Goal: Task Accomplishment & Management: Manage account settings

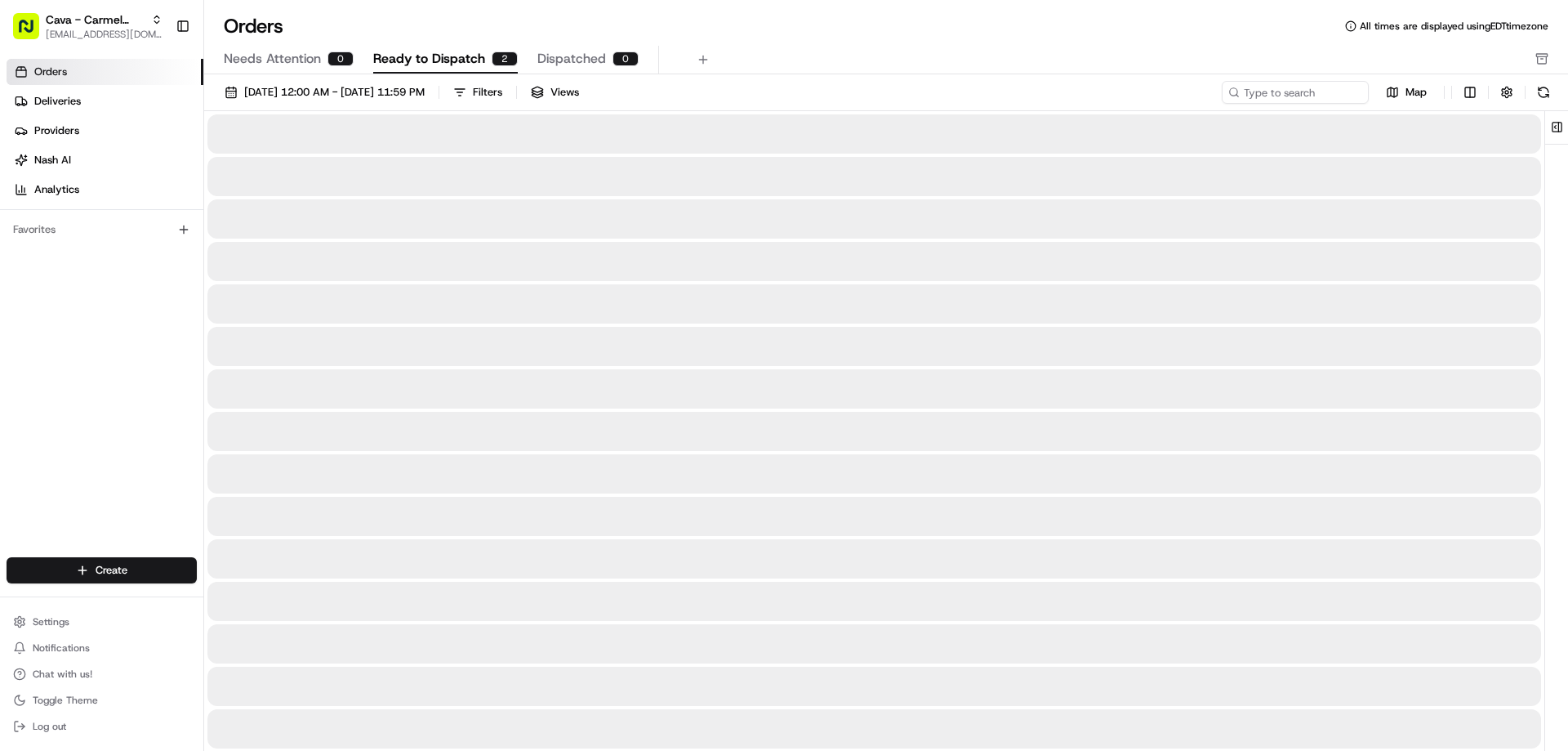
click at [439, 60] on span "Ready to Dispatch" at bounding box center [429, 58] width 112 height 19
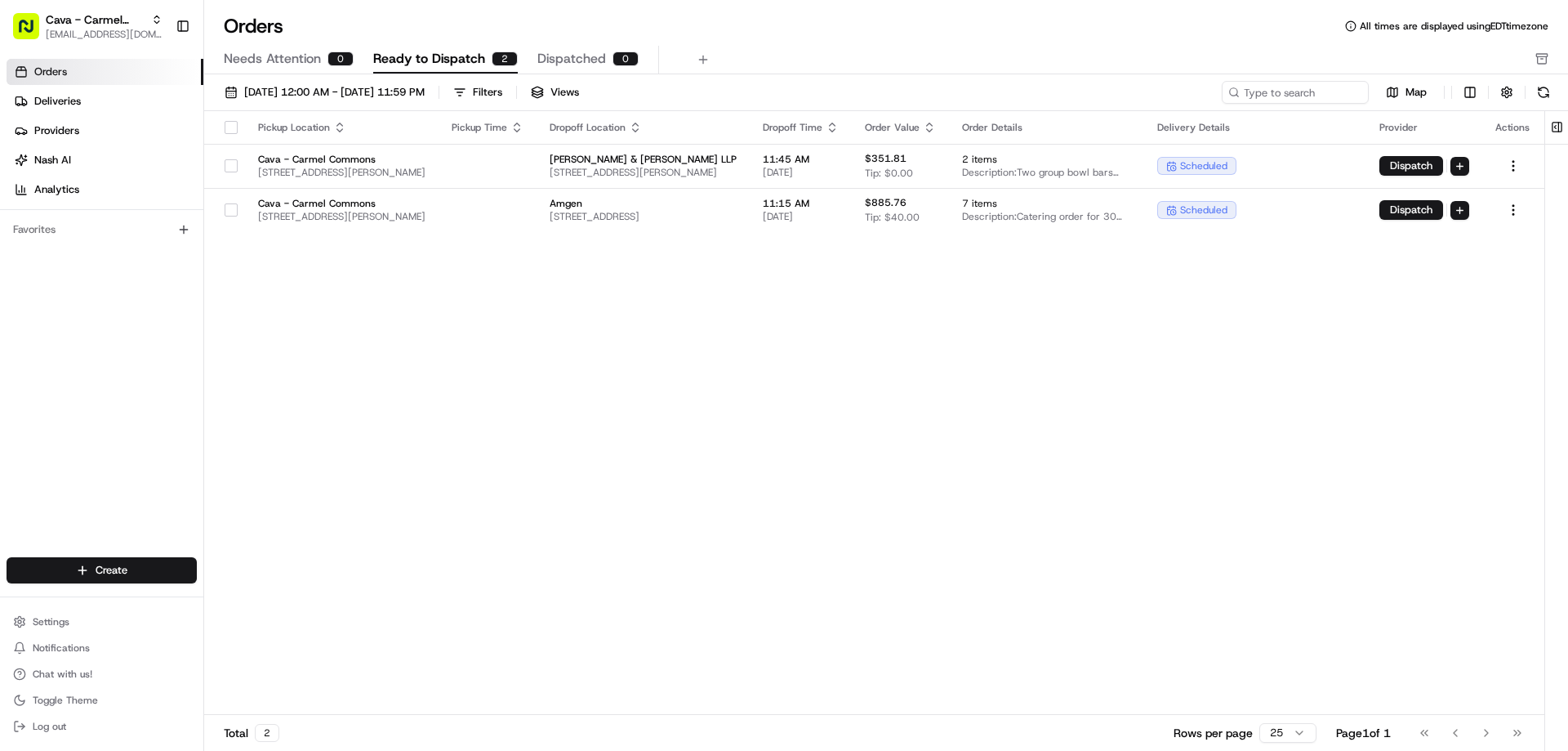
click at [230, 129] on button "button" at bounding box center [231, 127] width 13 height 13
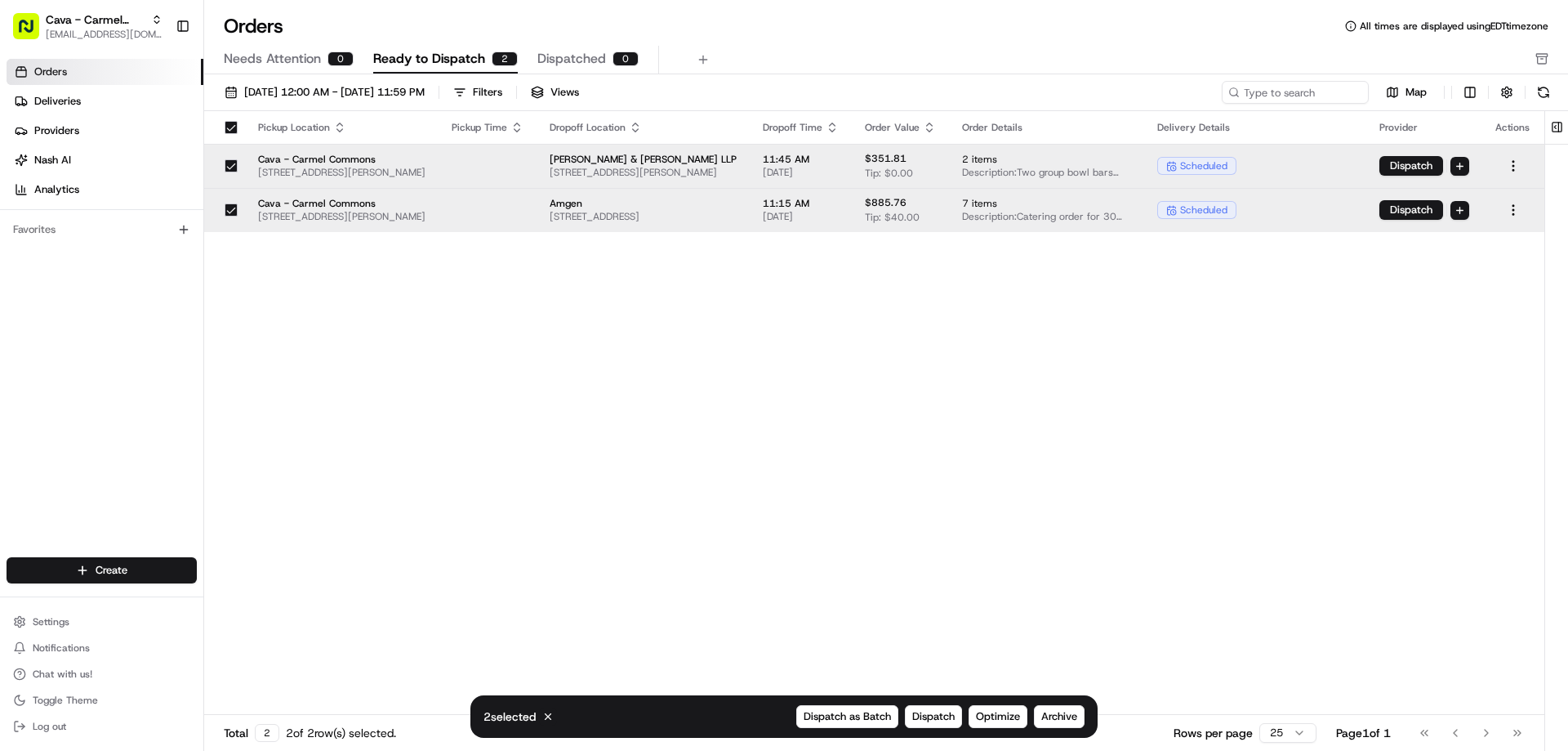
click at [224, 170] on button "button" at bounding box center [231, 166] width 13 height 13
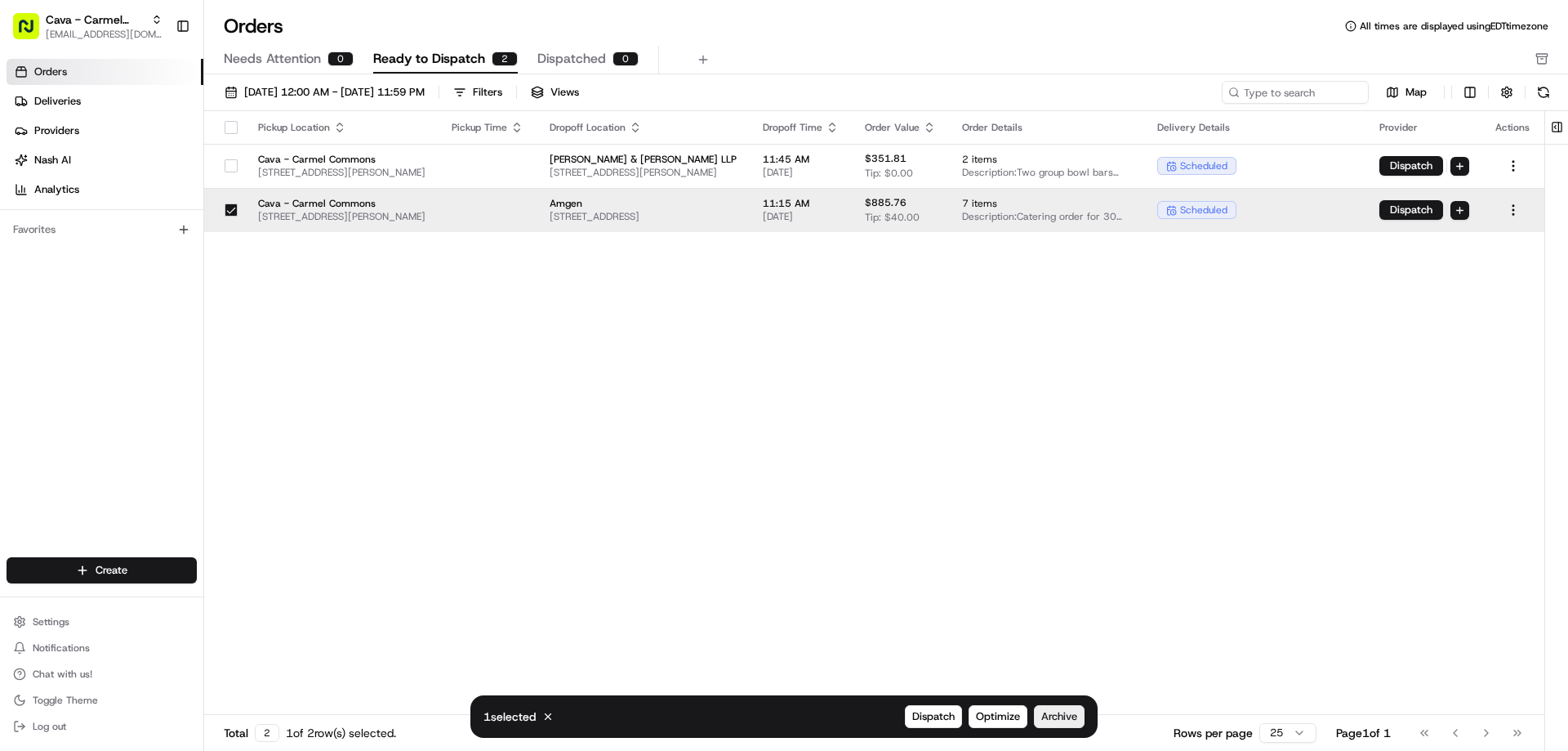
click at [1056, 713] on span "Archive" at bounding box center [1059, 717] width 36 height 15
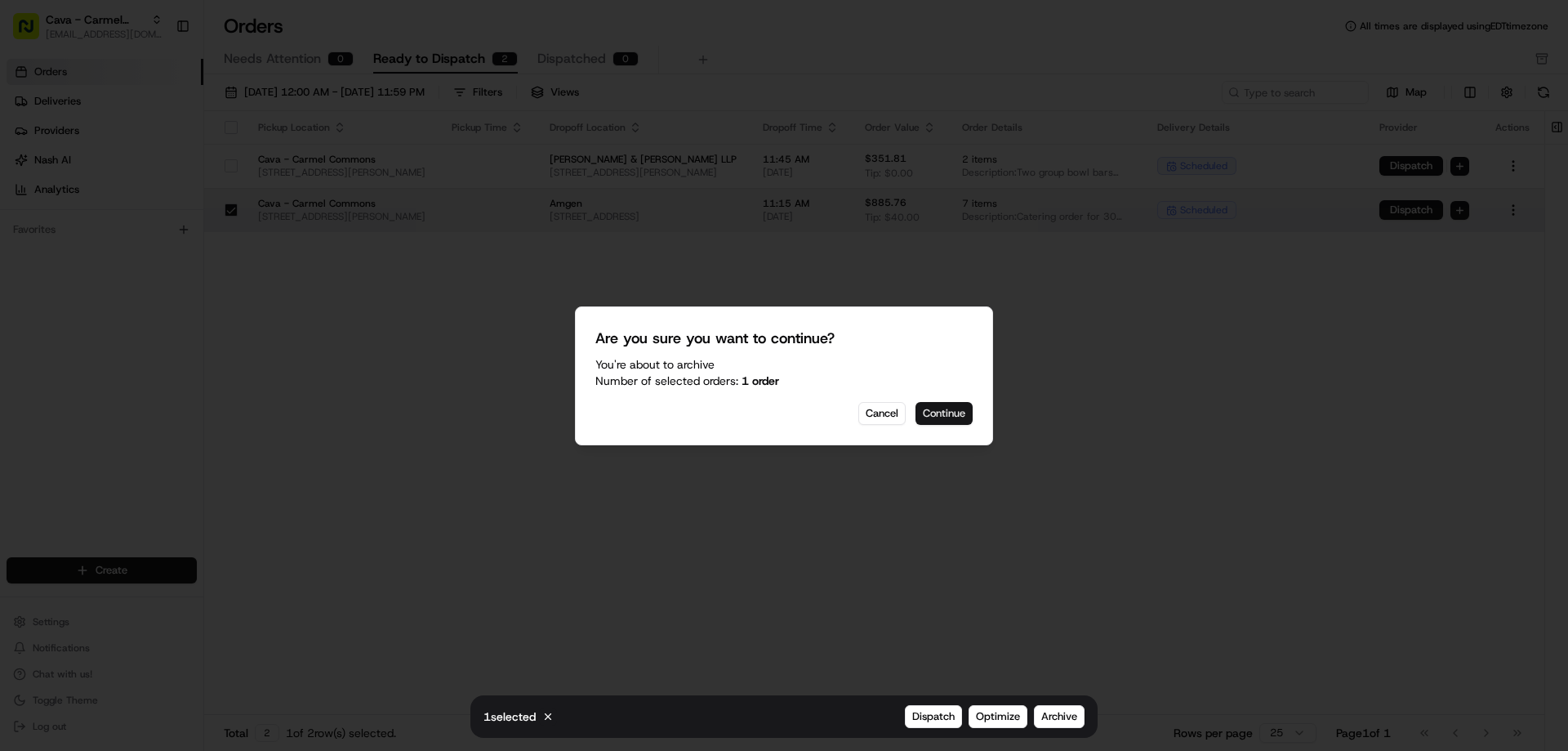
click at [940, 418] on button "Continue" at bounding box center [944, 414] width 57 height 23
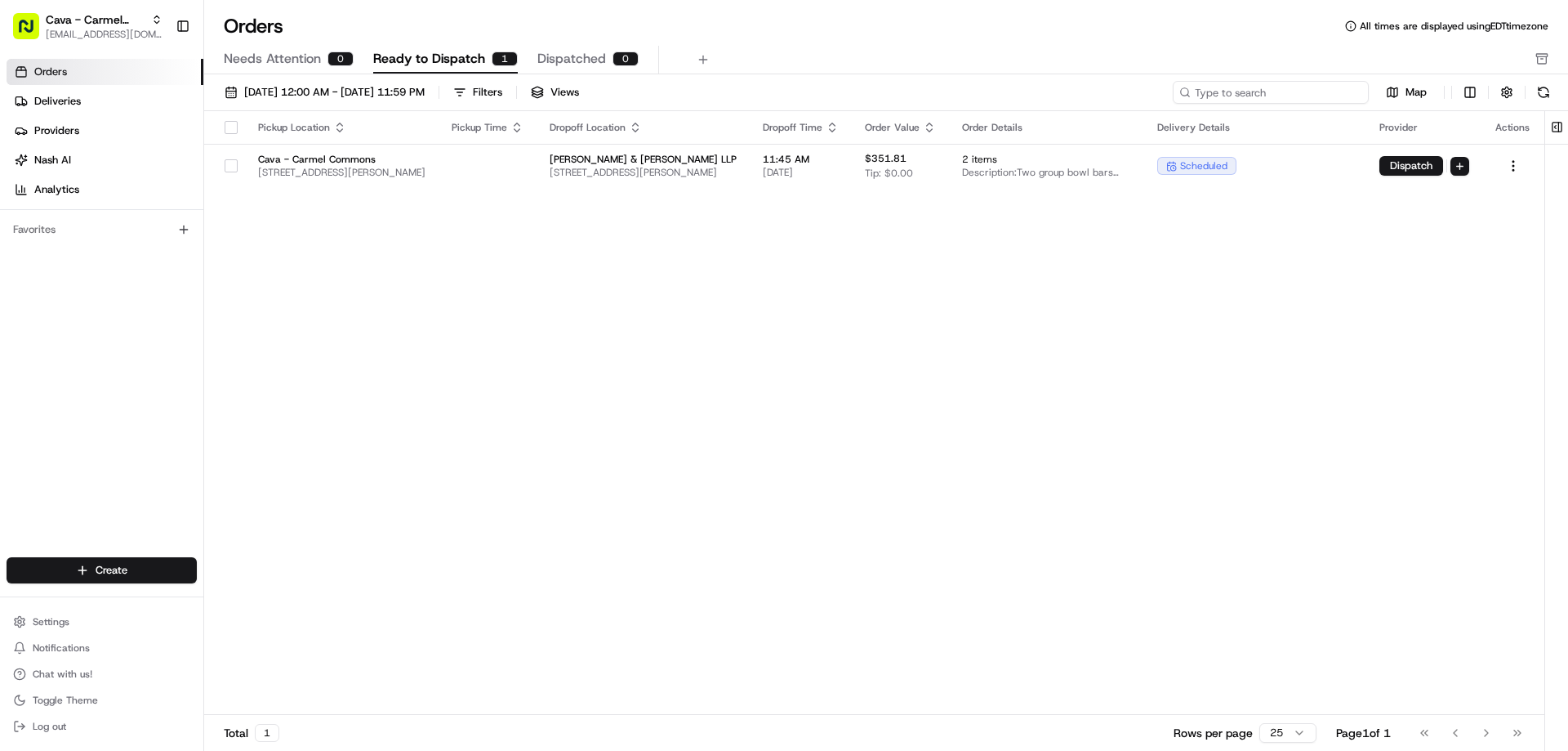
click at [1277, 82] on input at bounding box center [1271, 92] width 196 height 23
type input "7925"
drag, startPoint x: 1243, startPoint y: 100, endPoint x: 1157, endPoint y: 90, distance: 86.6
click at [1157, 90] on div "[DATE] 12:00 AM - [DATE] 11:59 PM Filters Views 7925 Map" at bounding box center [886, 95] width 1364 height 31
click at [1540, 52] on icon "button" at bounding box center [1542, 58] width 13 height 13
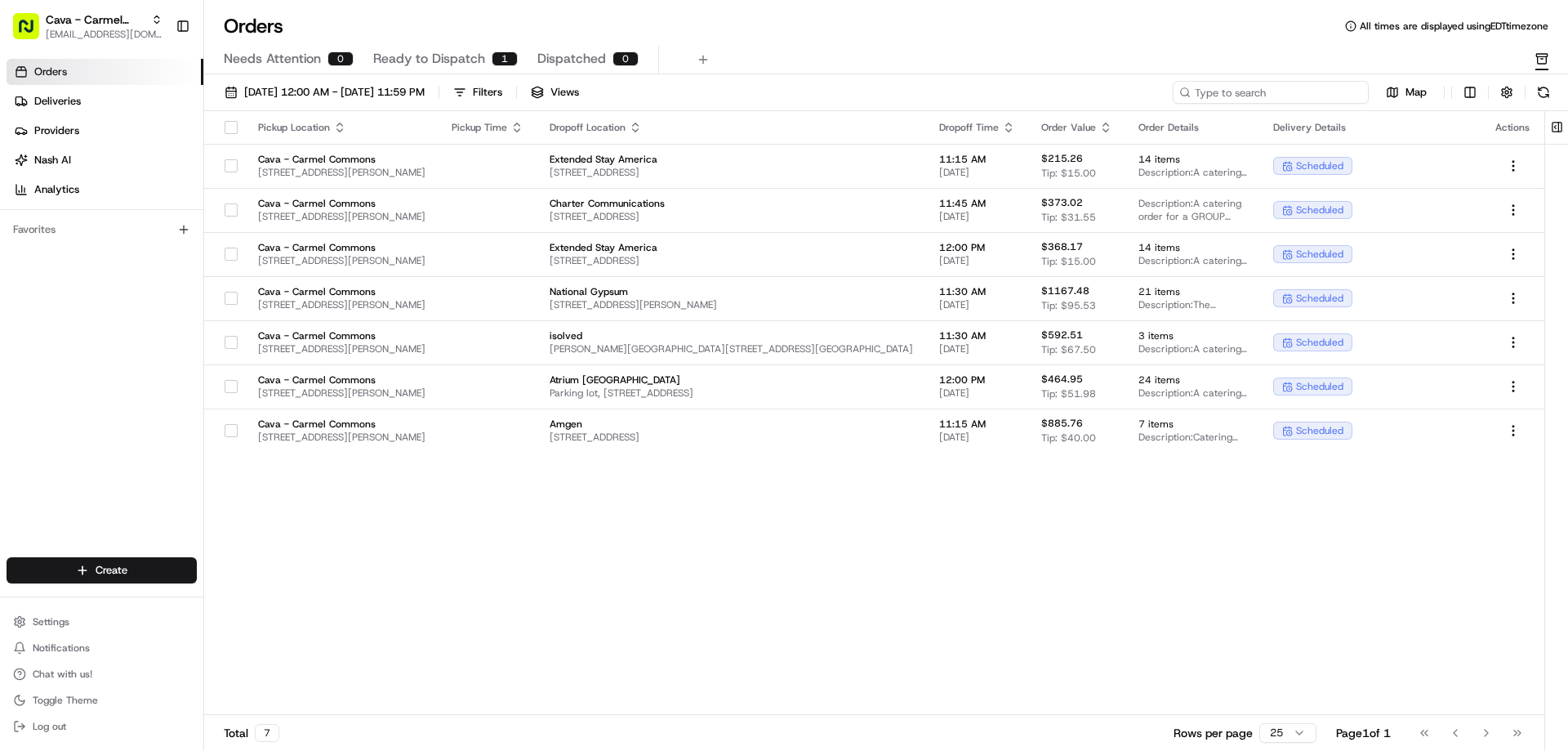
click at [1269, 100] on input at bounding box center [1271, 92] width 196 height 23
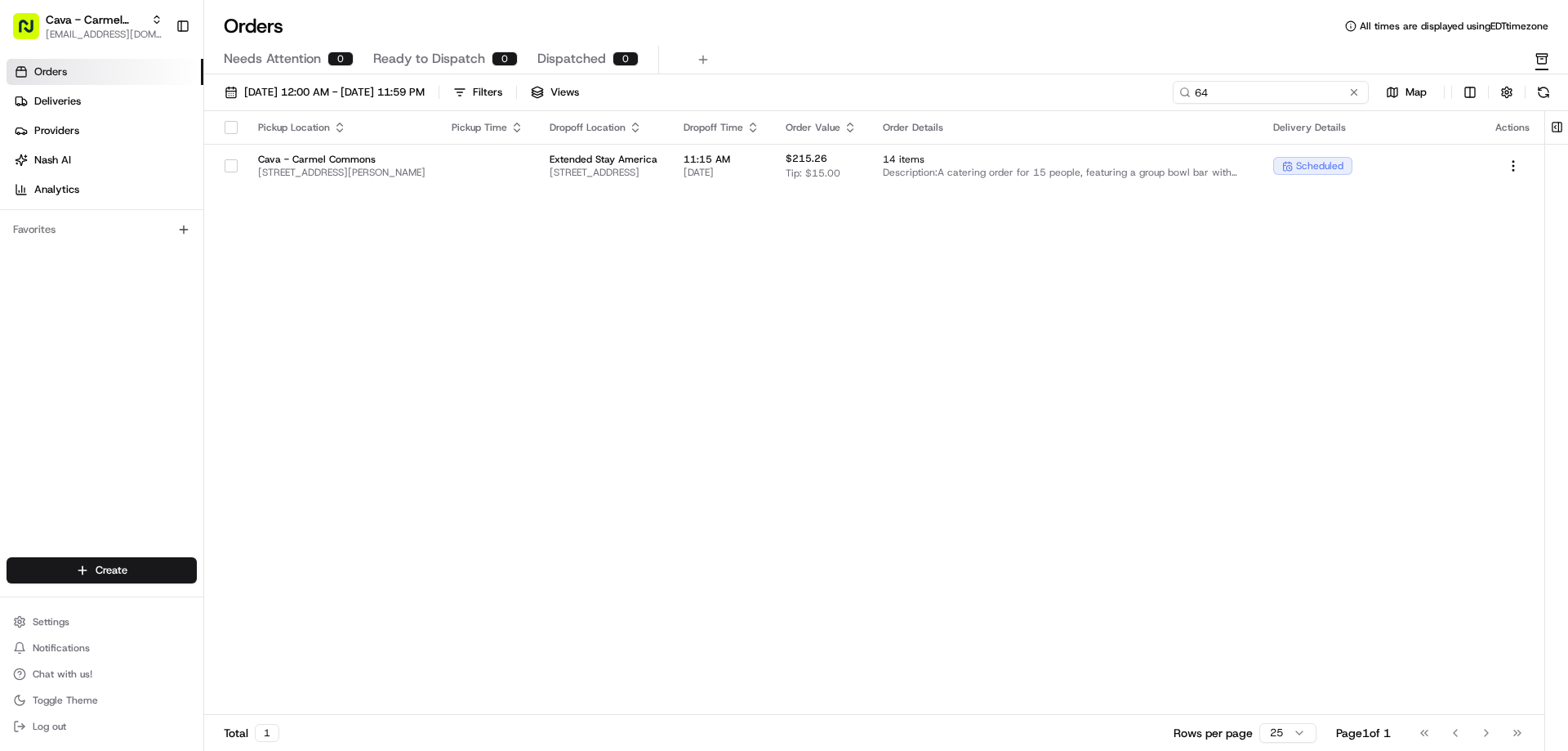
type input "6"
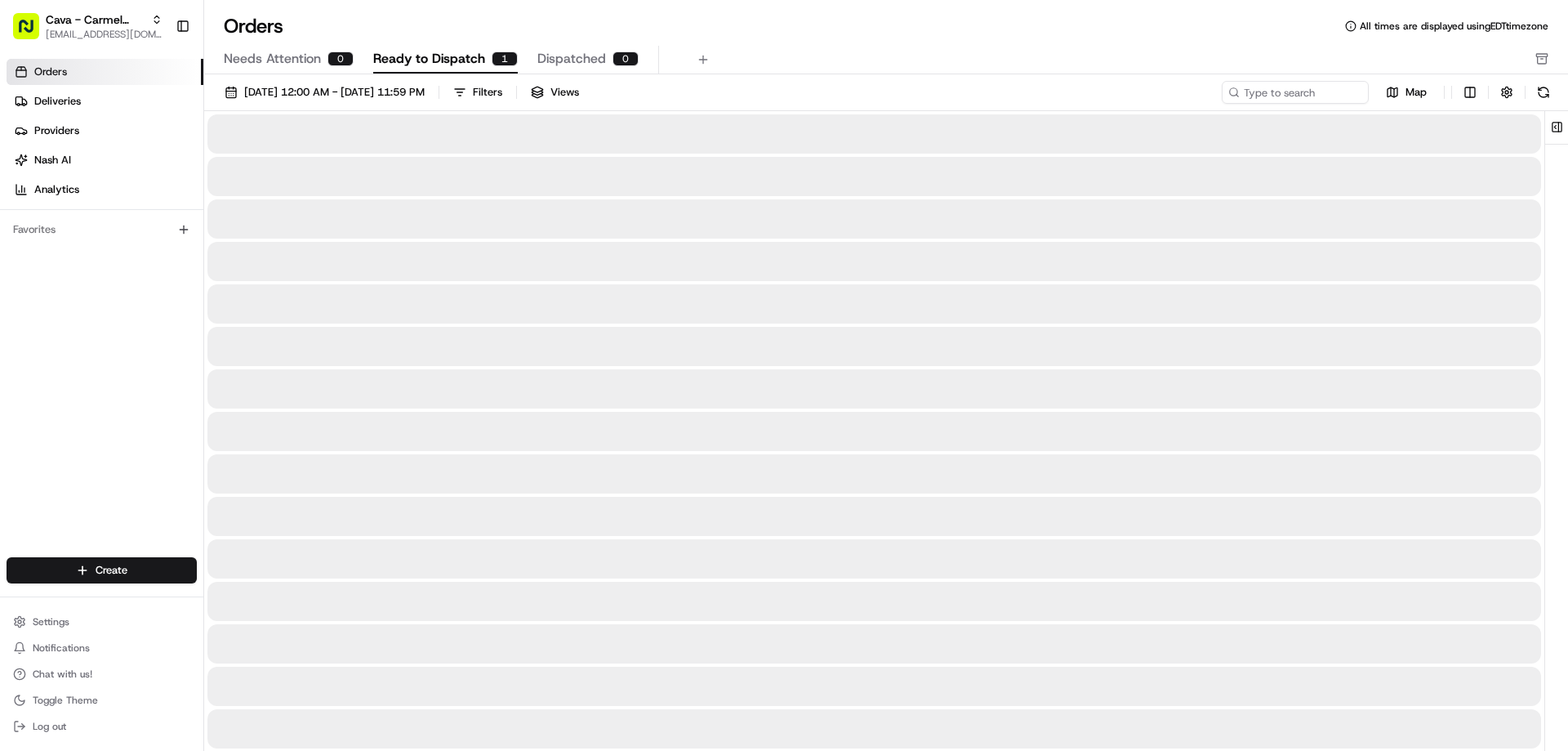
click at [435, 51] on span "Ready to Dispatch" at bounding box center [429, 58] width 112 height 19
